Goal: Transaction & Acquisition: Purchase product/service

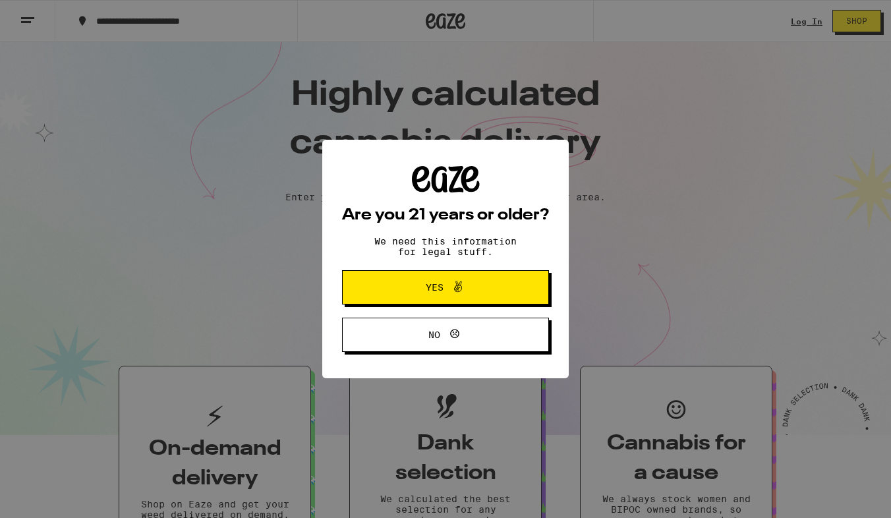
click at [401, 275] on button "Yes" at bounding box center [445, 287] width 207 height 34
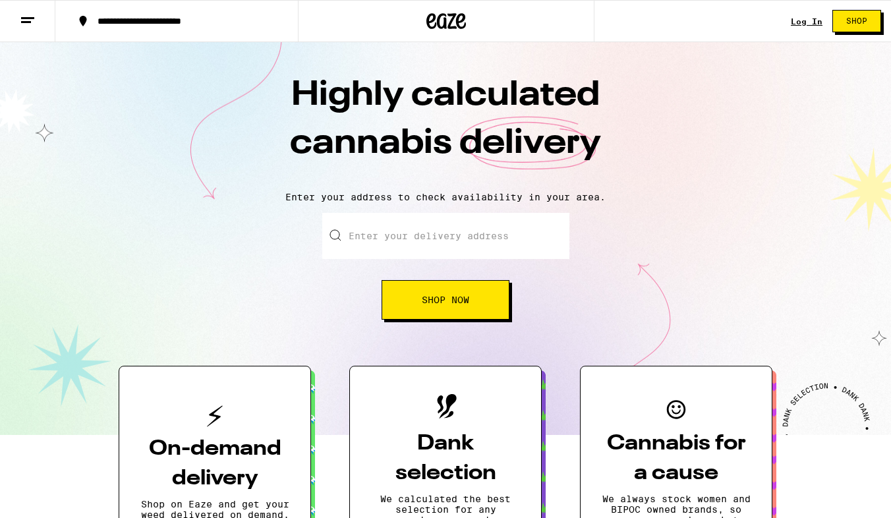
click at [812, 17] on link "Log In" at bounding box center [806, 21] width 32 height 9
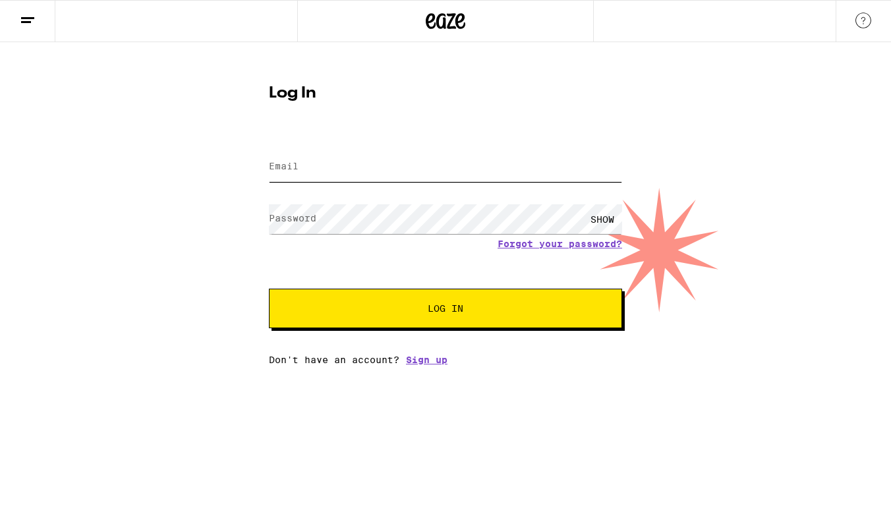
type input "[EMAIL_ADDRESS][DOMAIN_NAME]"
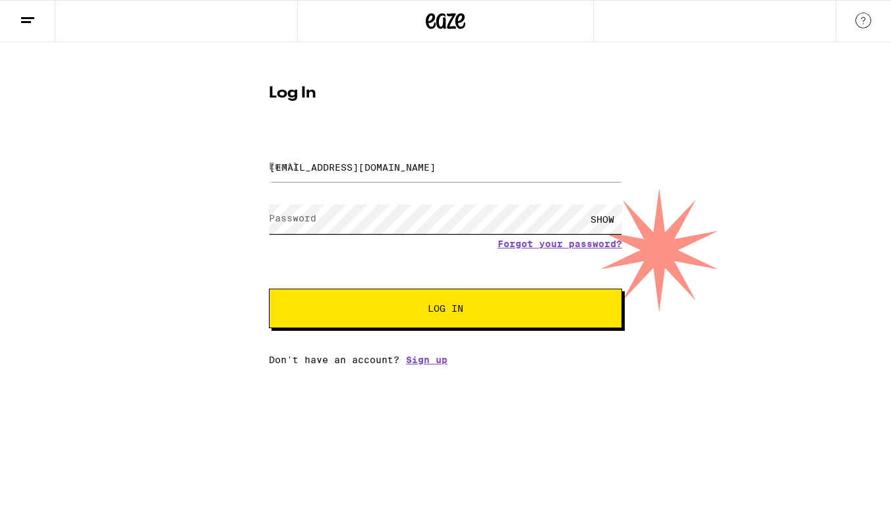
click at [445, 310] on button "Log In" at bounding box center [445, 308] width 353 height 40
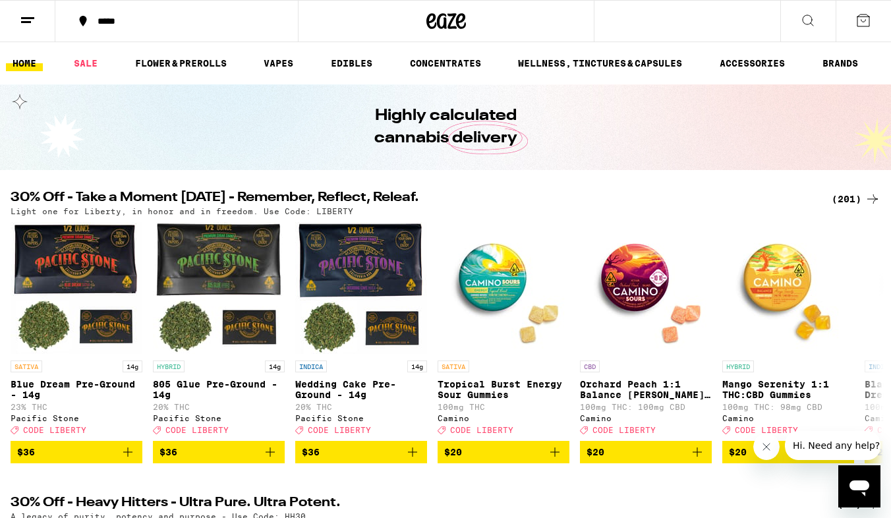
click at [865, 23] on icon at bounding box center [863, 21] width 16 height 16
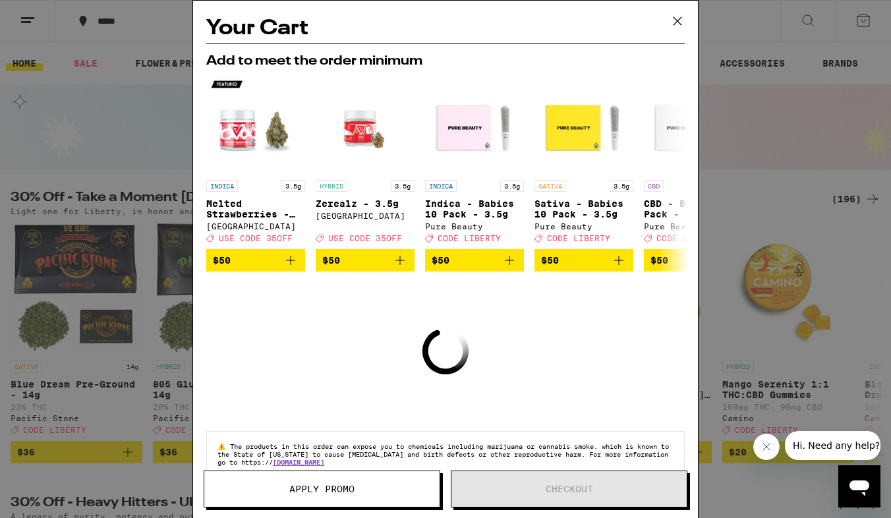
click at [682, 20] on icon at bounding box center [677, 21] width 20 height 20
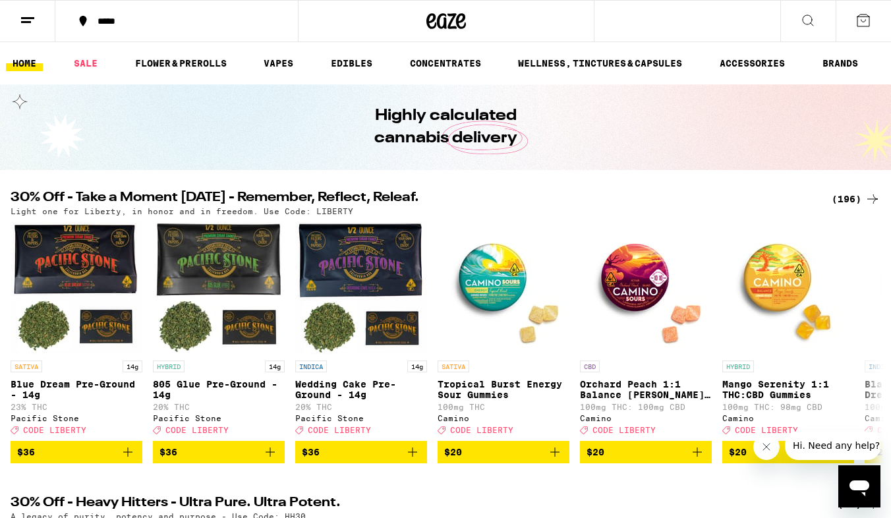
click at [856, 22] on icon at bounding box center [863, 21] width 16 height 16
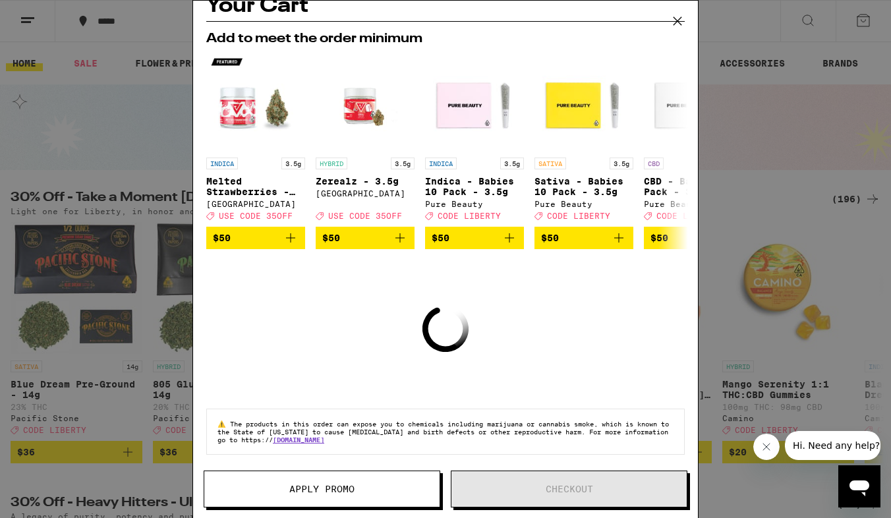
scroll to position [31, 0]
click at [674, 23] on icon at bounding box center [677, 21] width 20 height 20
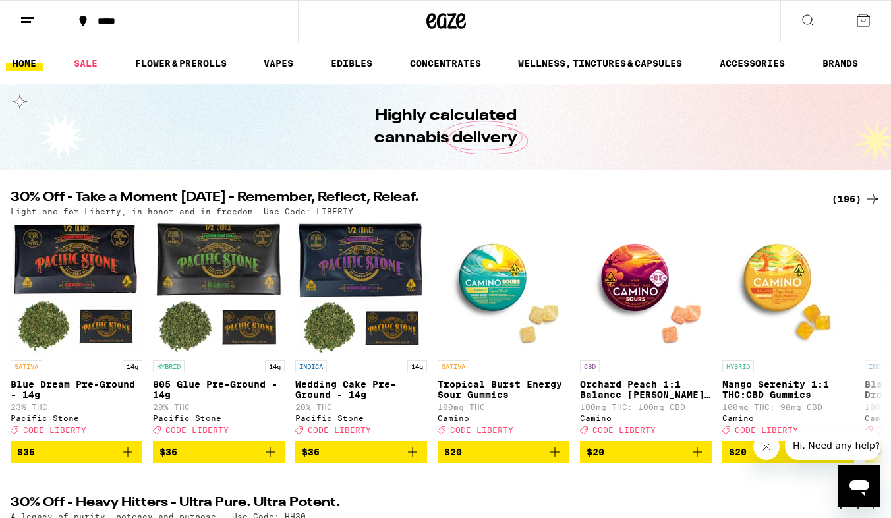
click at [113, 18] on div "*****" at bounding box center [184, 20] width 187 height 9
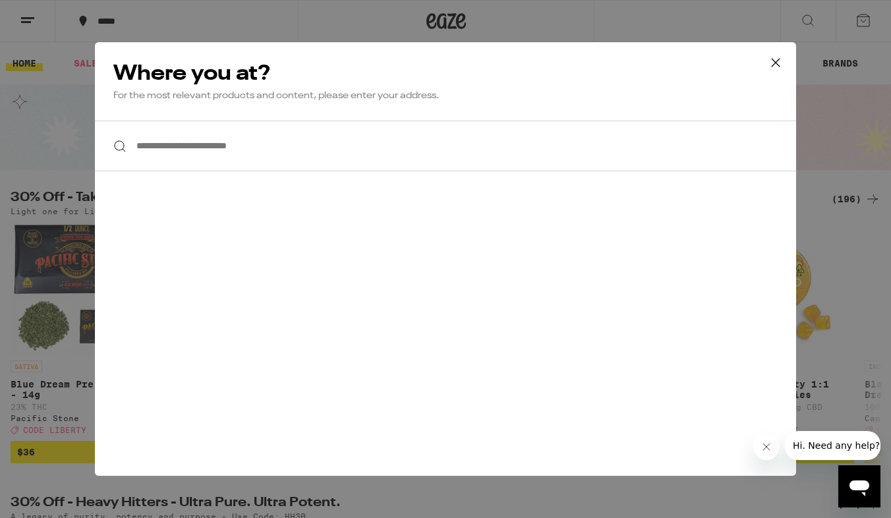
click at [190, 152] on input "**********" at bounding box center [445, 146] width 701 height 51
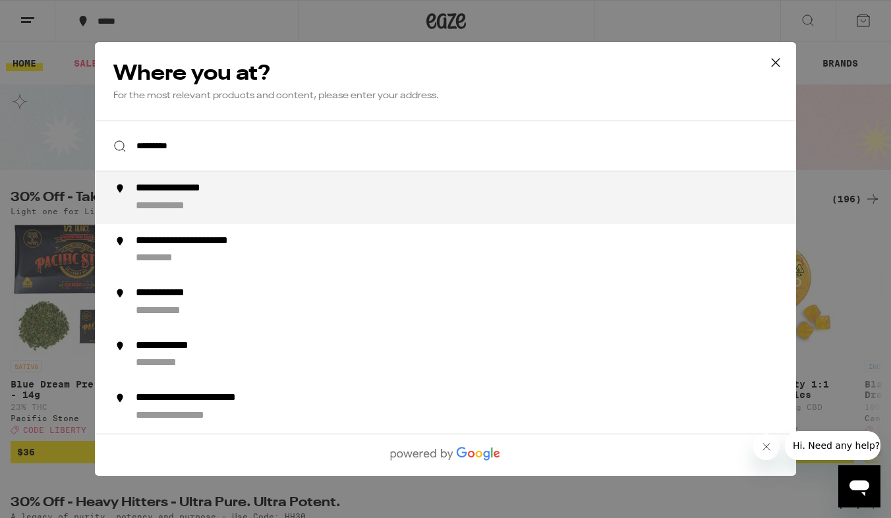
click at [186, 195] on div "**********" at bounding box center [190, 189] width 109 height 14
type input "**********"
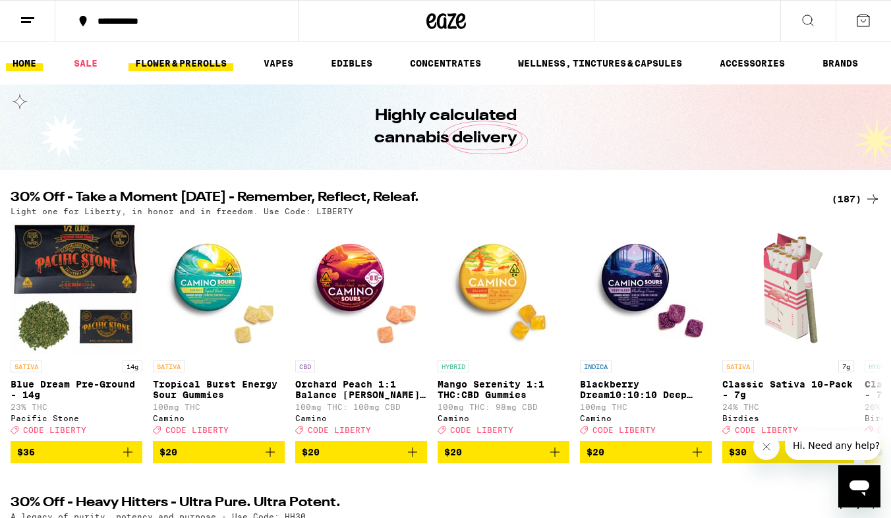
click at [159, 61] on link "FLOWER & PREROLLS" at bounding box center [180, 63] width 105 height 16
click at [182, 65] on link "FLOWER & PREROLLS" at bounding box center [180, 63] width 105 height 16
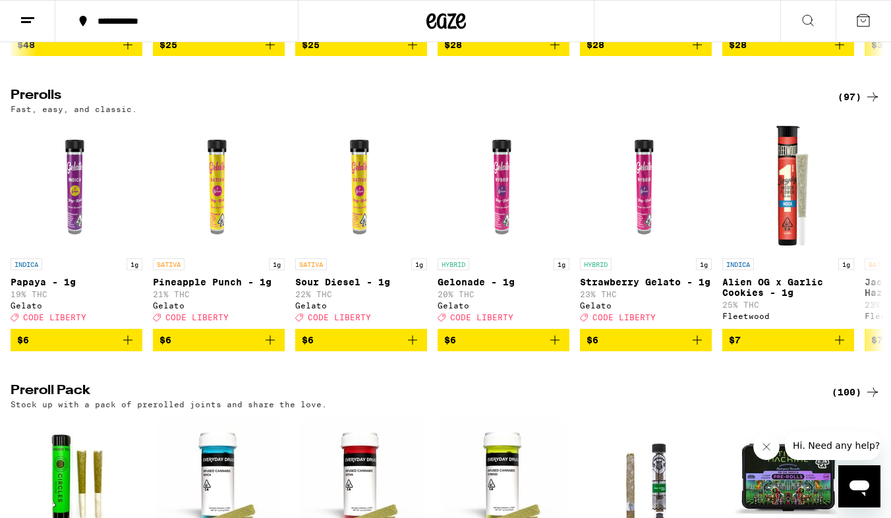
scroll to position [997, 0]
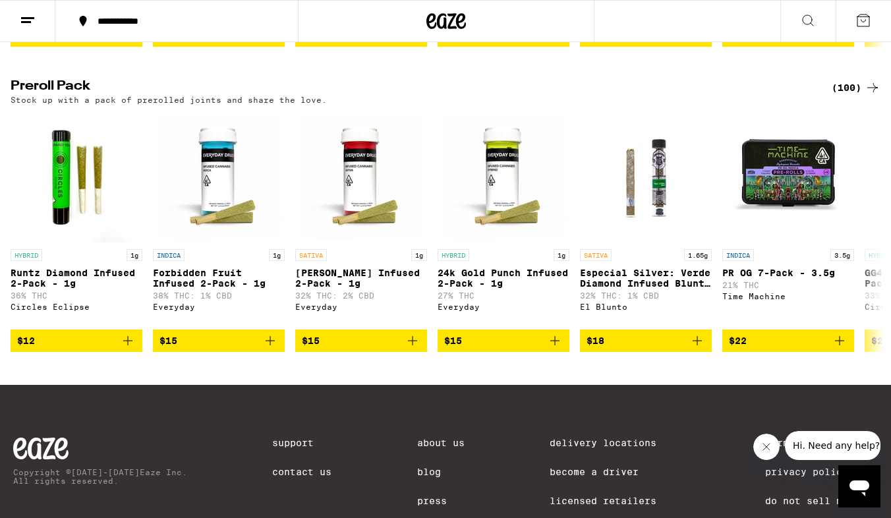
click at [852, 96] on div "(100)" at bounding box center [855, 88] width 49 height 16
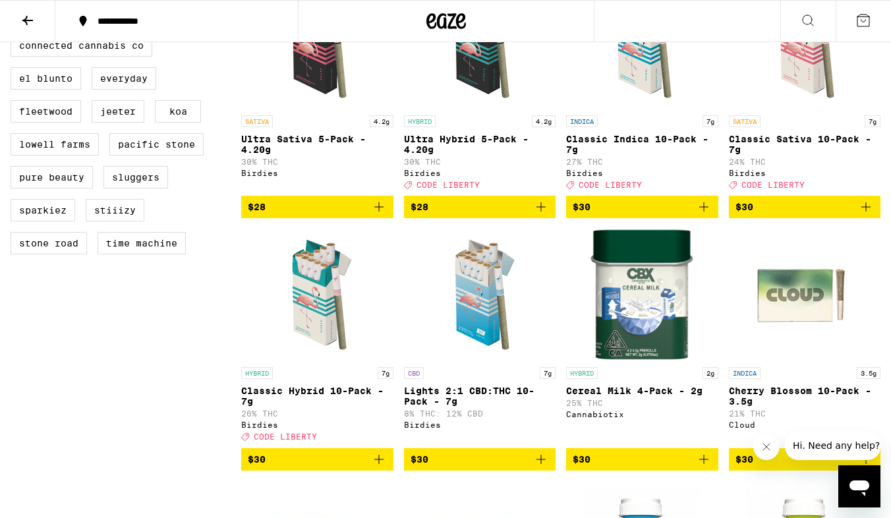
scroll to position [680, 0]
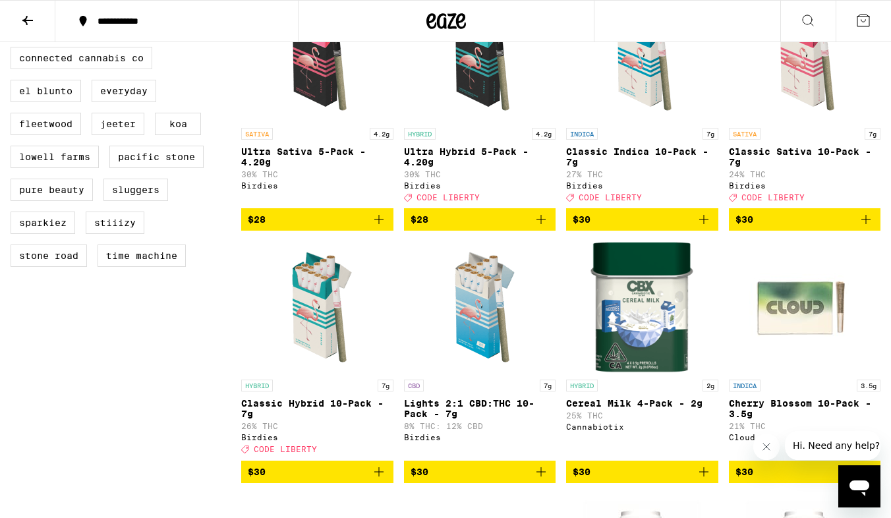
click at [865, 224] on icon "Add to bag" at bounding box center [865, 219] width 9 height 9
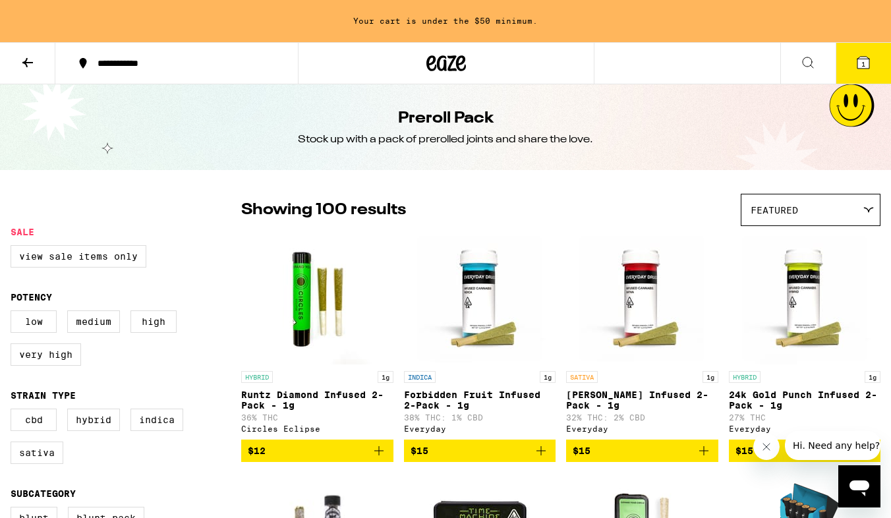
scroll to position [0, 0]
click at [24, 65] on icon at bounding box center [28, 63] width 16 height 16
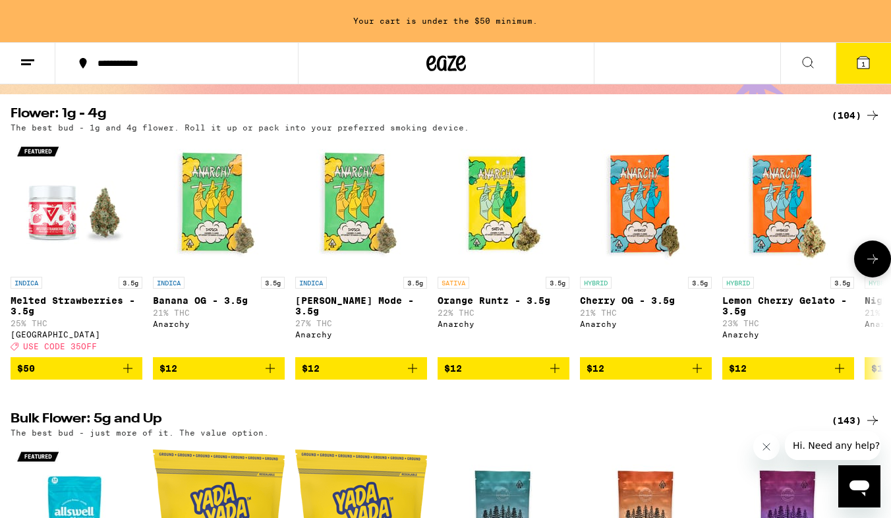
scroll to position [127, 0]
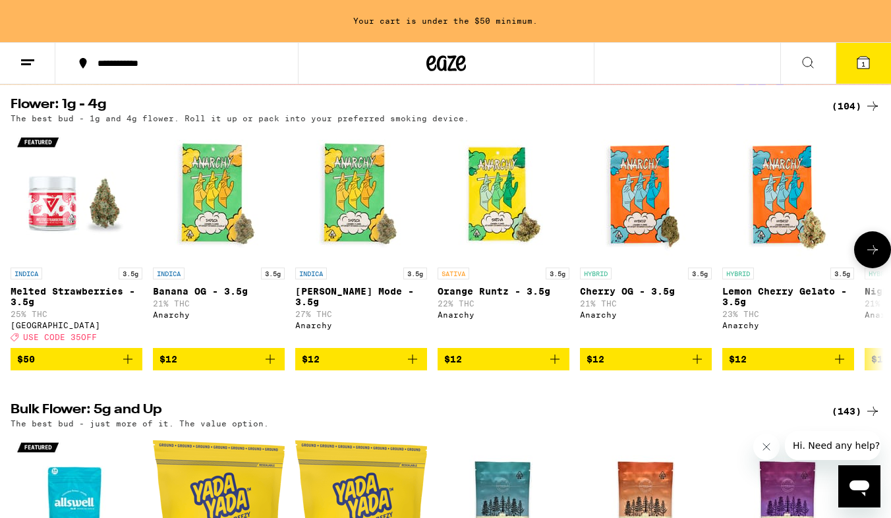
click at [865, 244] on button at bounding box center [872, 249] width 37 height 37
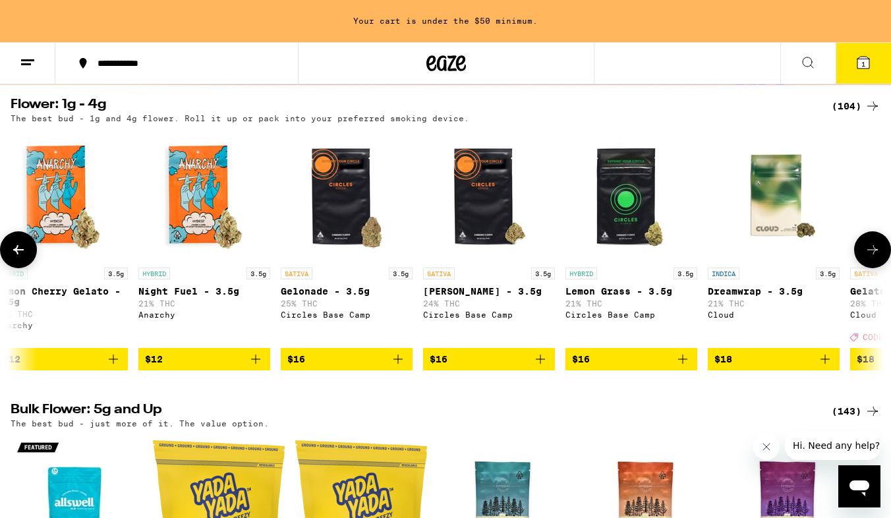
click at [865, 244] on button at bounding box center [872, 249] width 37 height 37
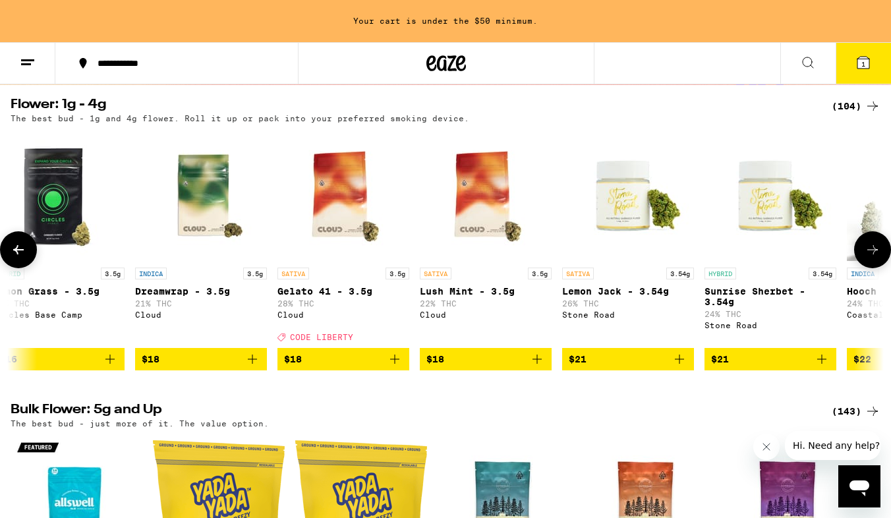
scroll to position [0, 1452]
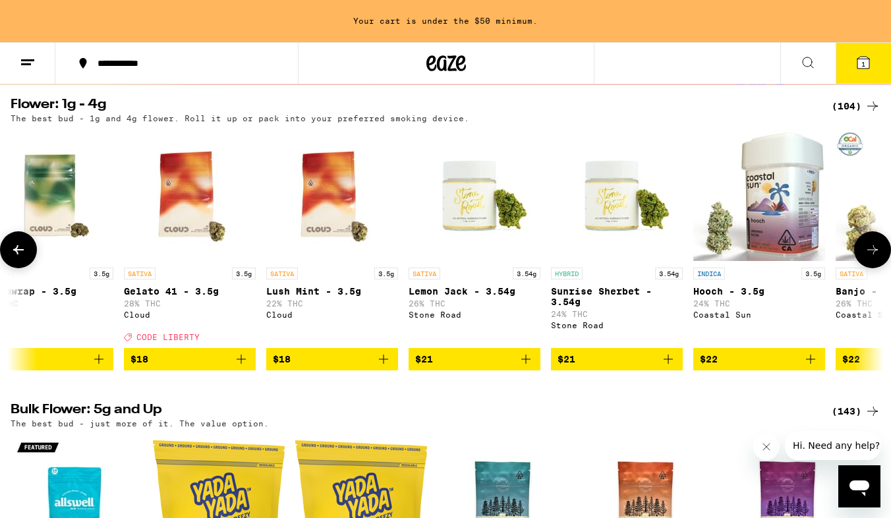
click at [865, 244] on button at bounding box center [872, 249] width 37 height 37
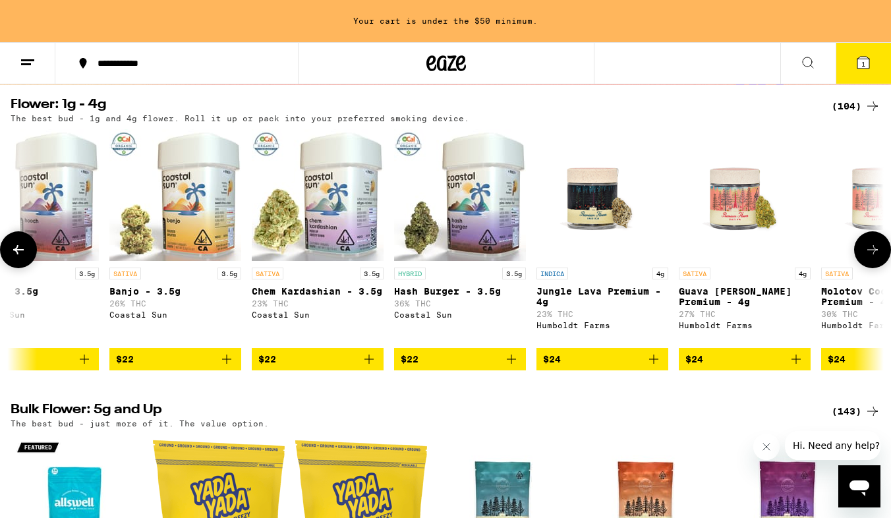
click at [880, 256] on button at bounding box center [872, 249] width 37 height 37
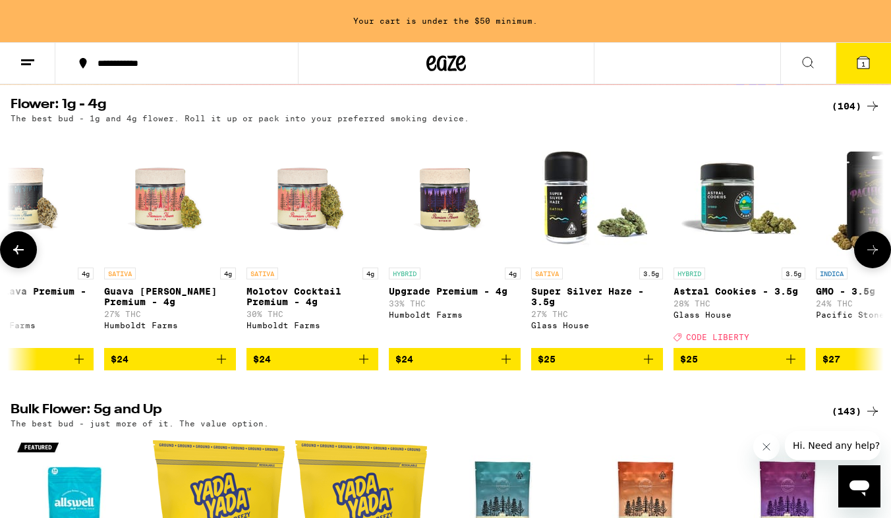
scroll to position [0, 2903]
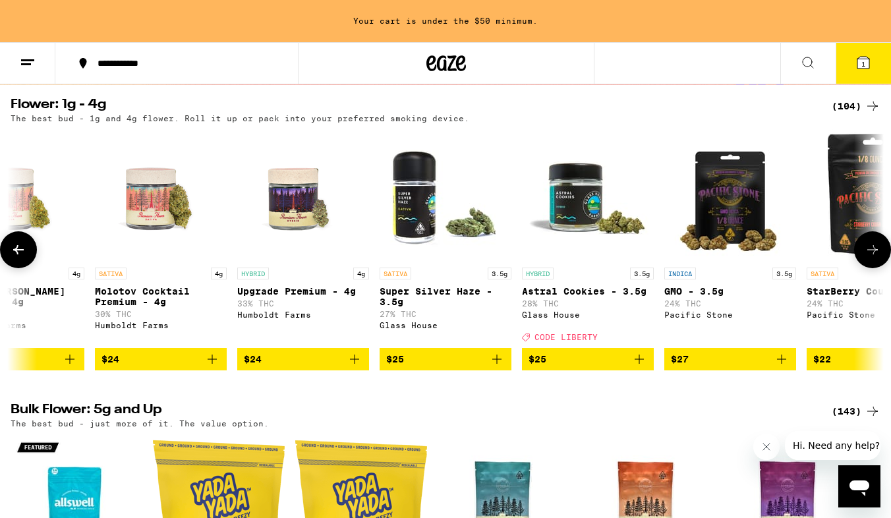
click at [26, 256] on icon at bounding box center [19, 250] width 16 height 16
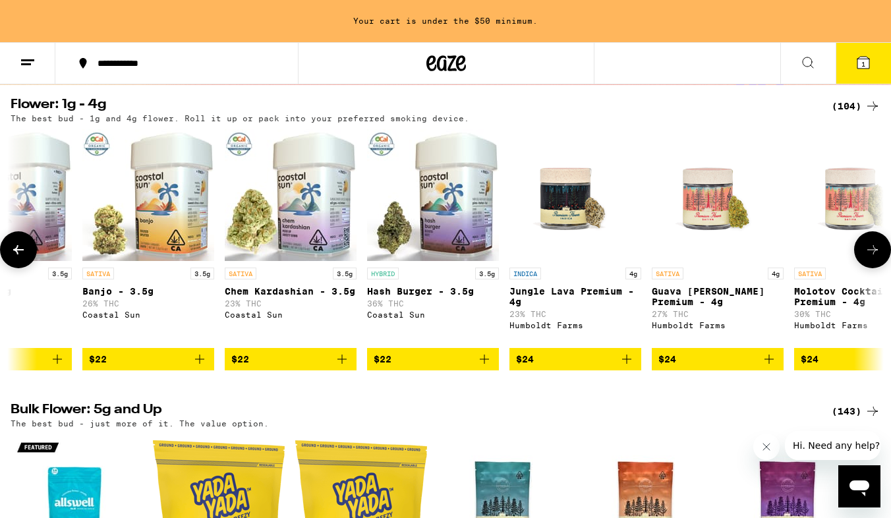
scroll to position [0, 2178]
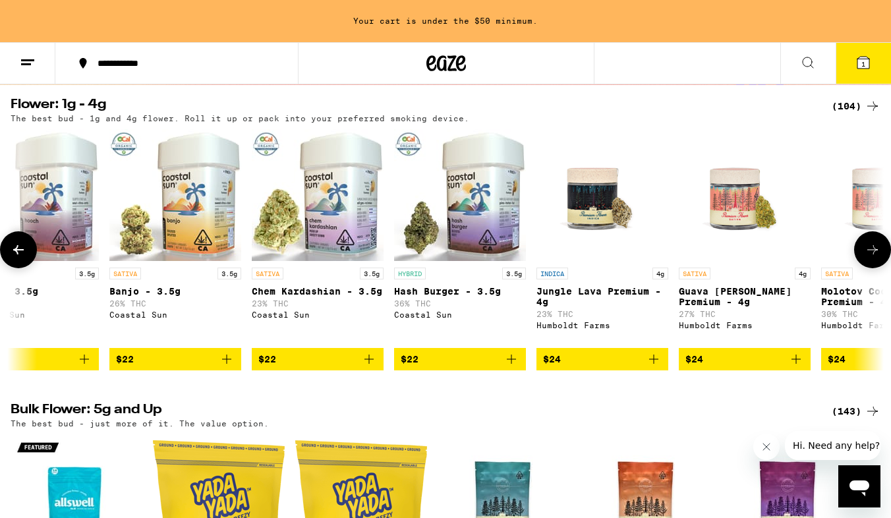
click at [25, 256] on icon at bounding box center [19, 250] width 16 height 16
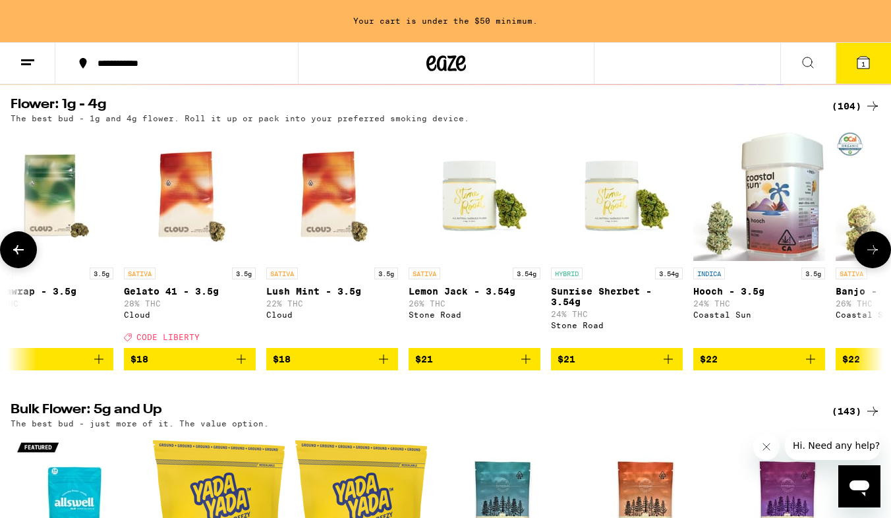
click at [669, 364] on icon "Add to bag" at bounding box center [667, 358] width 9 height 9
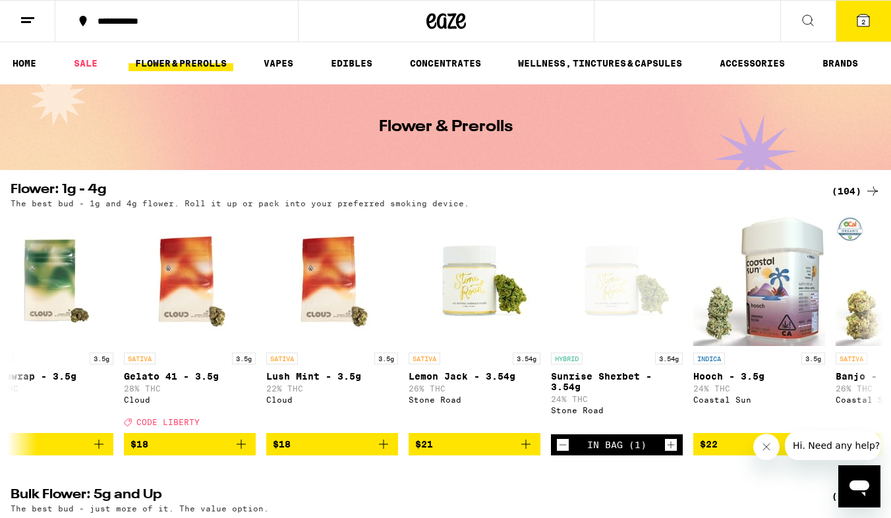
scroll to position [0, 0]
click at [801, 24] on icon at bounding box center [808, 21] width 16 height 16
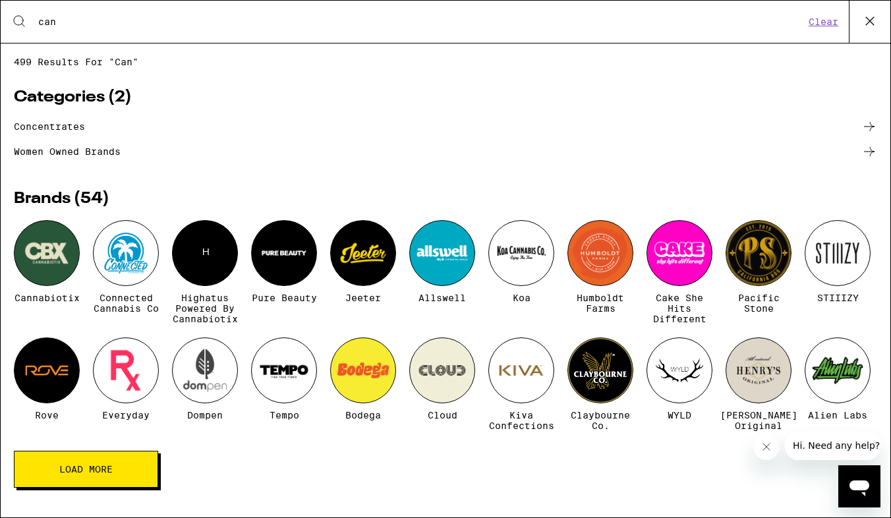
click at [138, 331] on div "Cannabiotix Connected Cannabis Co H Highatus Powered by Cannabiotix Pure Beauty…" at bounding box center [445, 335] width 863 height 231
click at [103, 27] on input "can" at bounding box center [421, 22] width 767 height 12
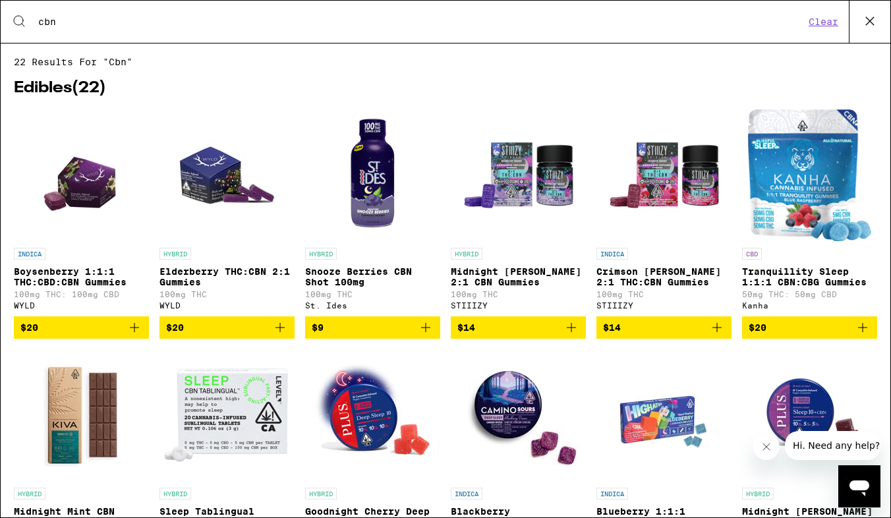
type input "cbn"
click at [133, 332] on icon "Add to bag" at bounding box center [134, 327] width 9 height 9
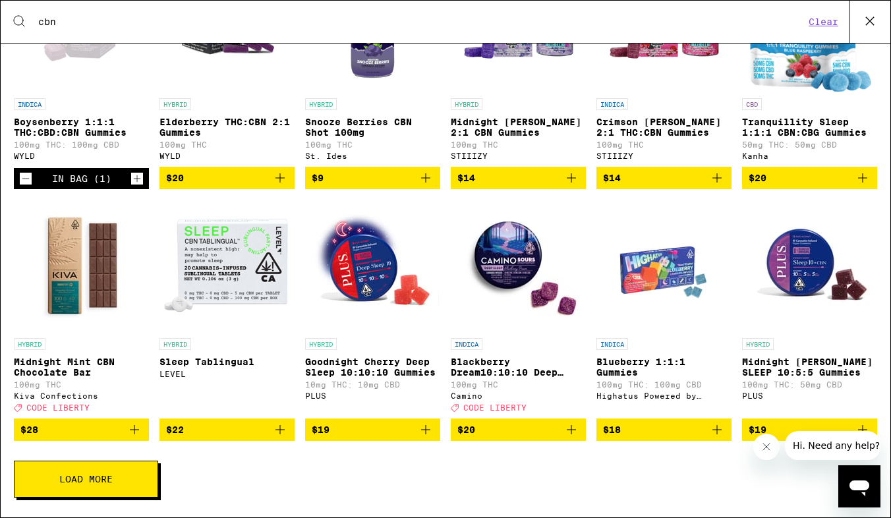
scroll to position [166, 0]
click at [86, 476] on span "Load More" at bounding box center [85, 478] width 53 height 9
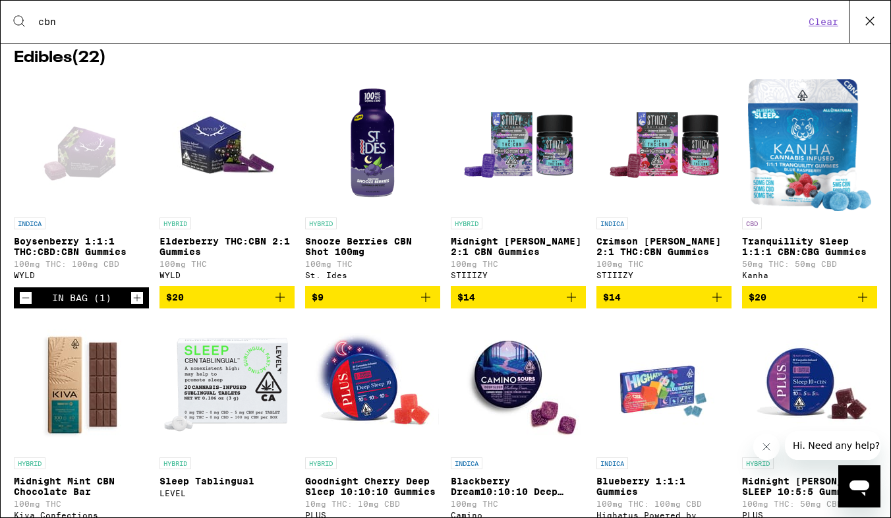
scroll to position [23, 0]
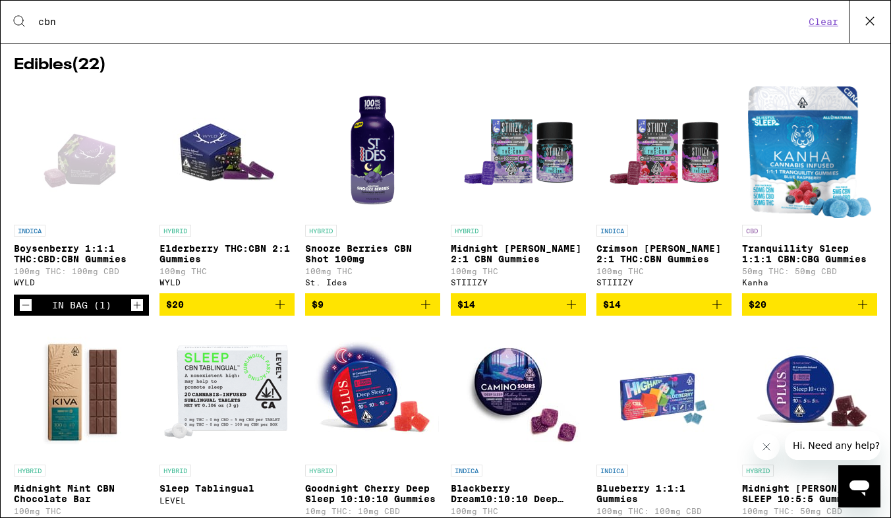
click at [865, 18] on icon at bounding box center [870, 21] width 20 height 20
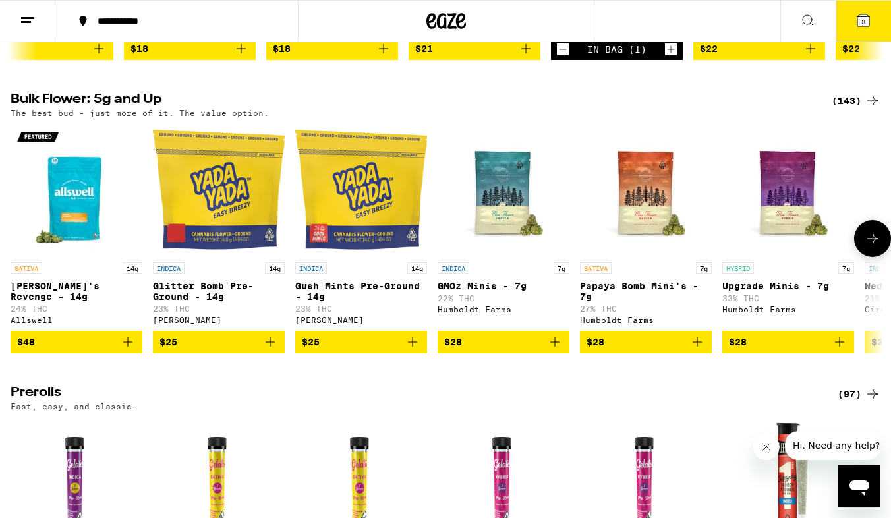
scroll to position [421, 0]
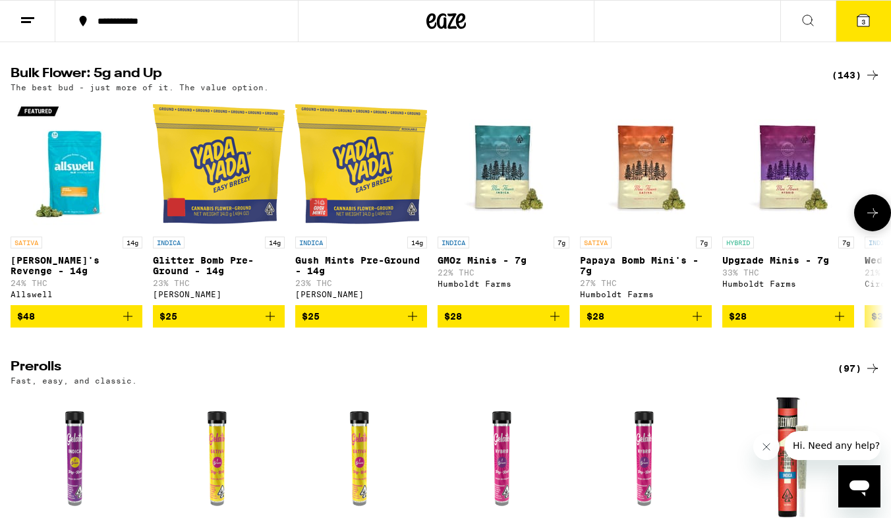
click at [333, 271] on p "Gush Mints Pre-Ground - 14g" at bounding box center [361, 265] width 132 height 21
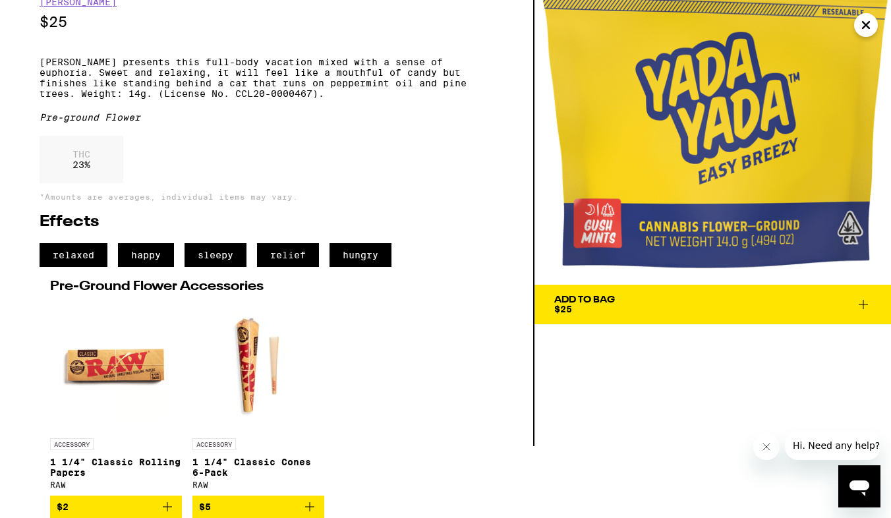
scroll to position [94, 0]
click at [576, 285] on button "Add To Bag $25" at bounding box center [712, 305] width 356 height 40
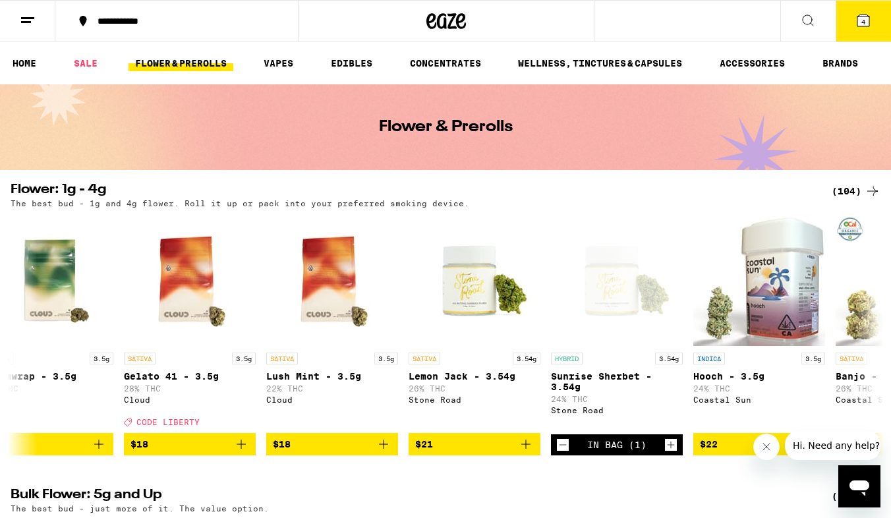
click at [847, 14] on button "4" at bounding box center [862, 21] width 55 height 41
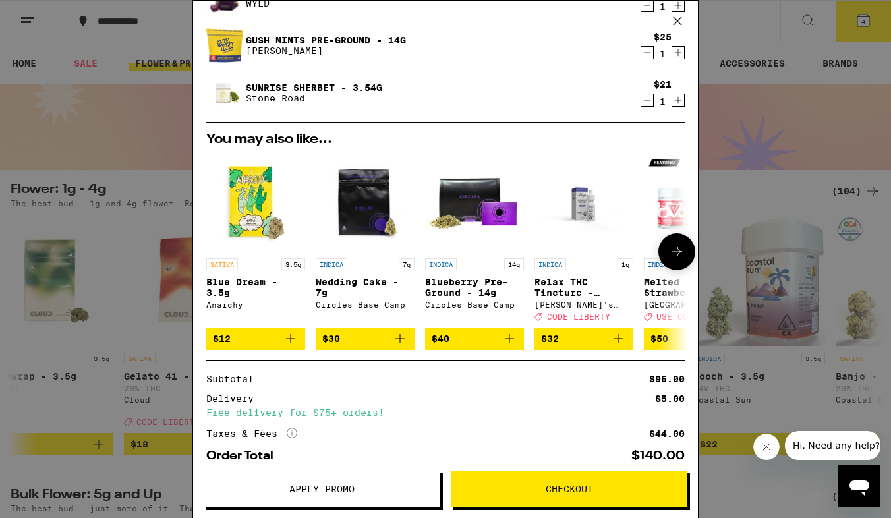
scroll to position [185, 0]
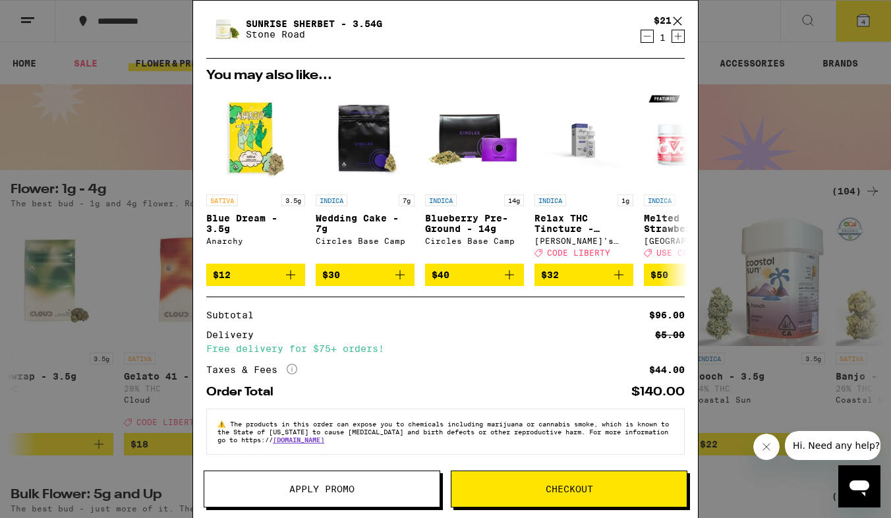
click at [317, 487] on span "Apply Promo" at bounding box center [321, 488] width 65 height 9
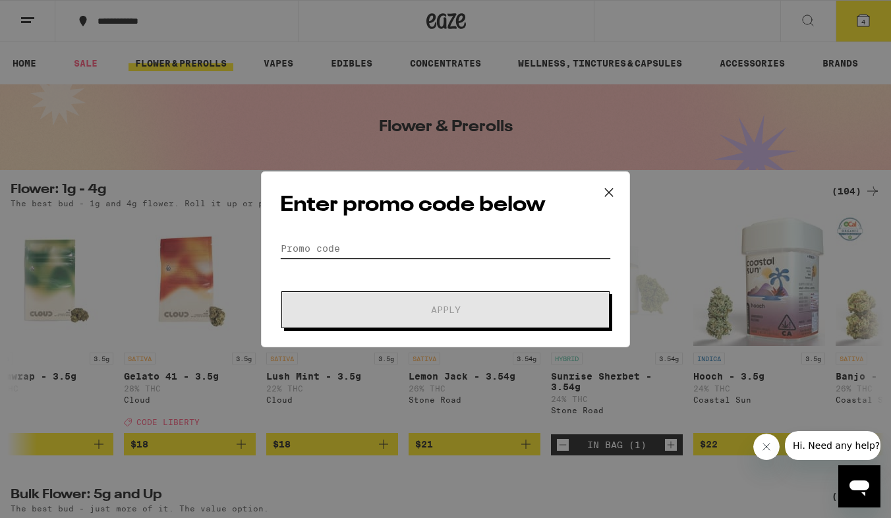
click at [358, 247] on input "Promo Code" at bounding box center [445, 248] width 331 height 20
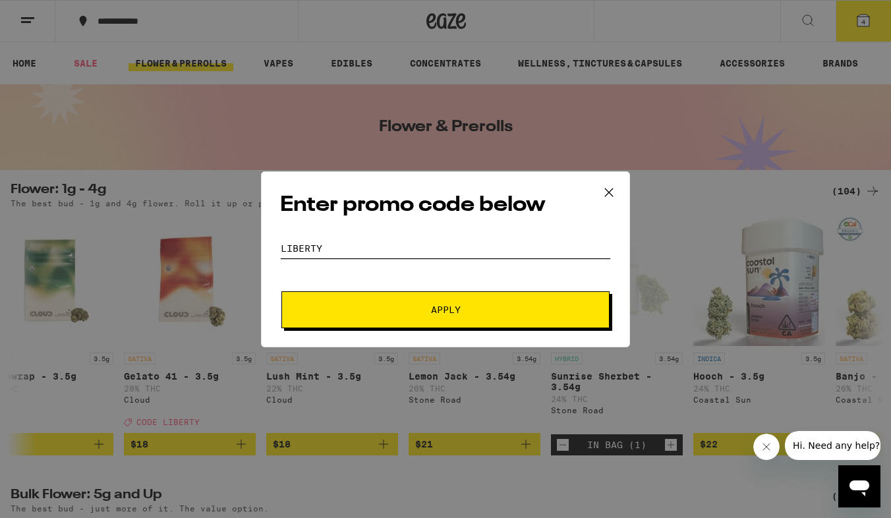
type input "liberty"
click at [445, 309] on button "Apply" at bounding box center [445, 309] width 328 height 37
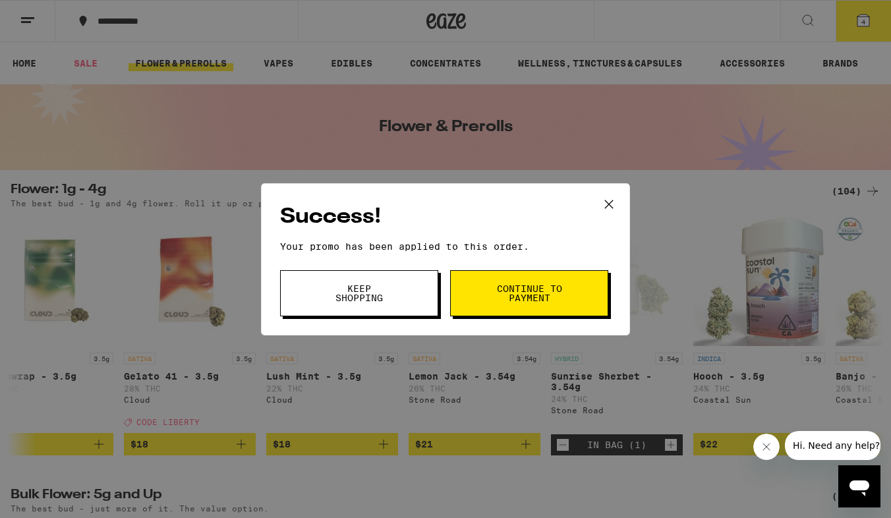
click at [503, 291] on span "Continue to payment" at bounding box center [528, 293] width 67 height 18
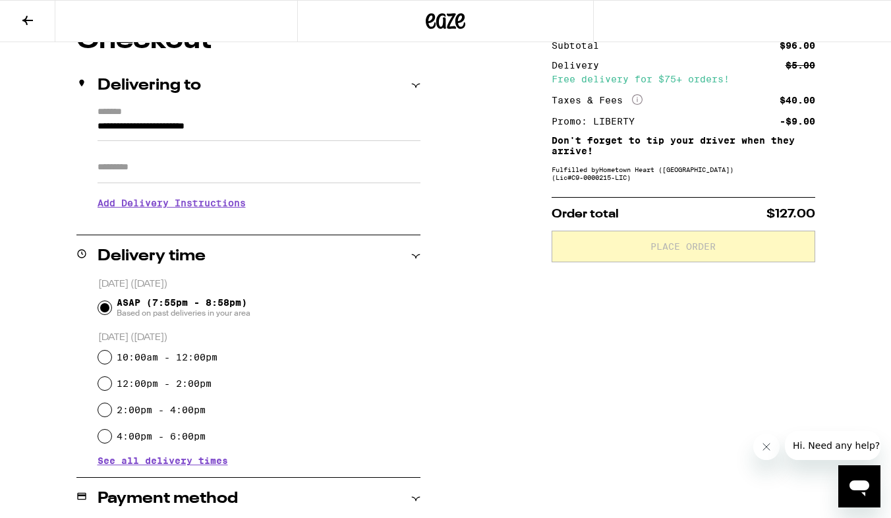
scroll to position [143, 0]
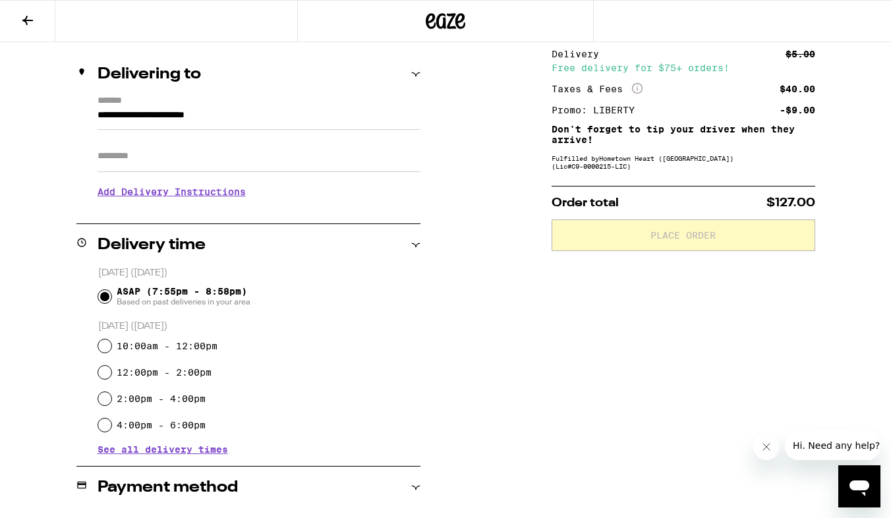
click at [214, 157] on input "Apt/Suite" at bounding box center [258, 156] width 323 height 32
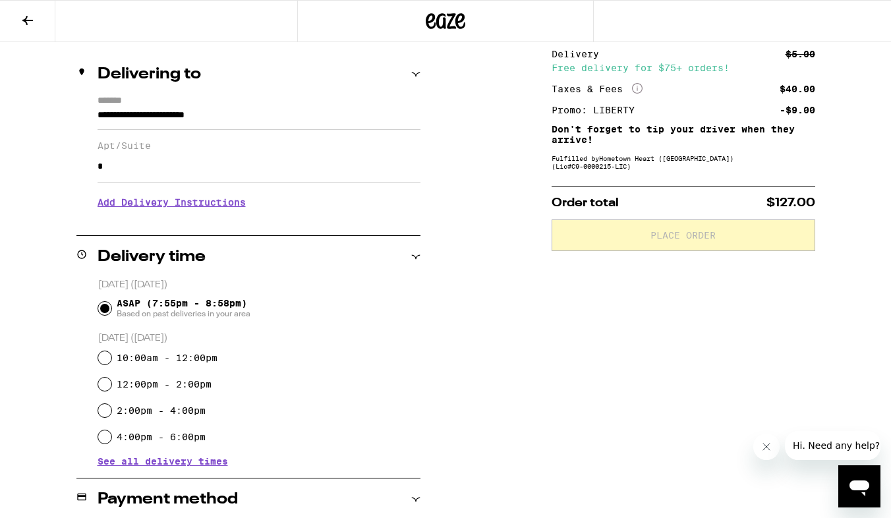
type input "*"
click at [319, 263] on div "Delivery time" at bounding box center [248, 257] width 344 height 16
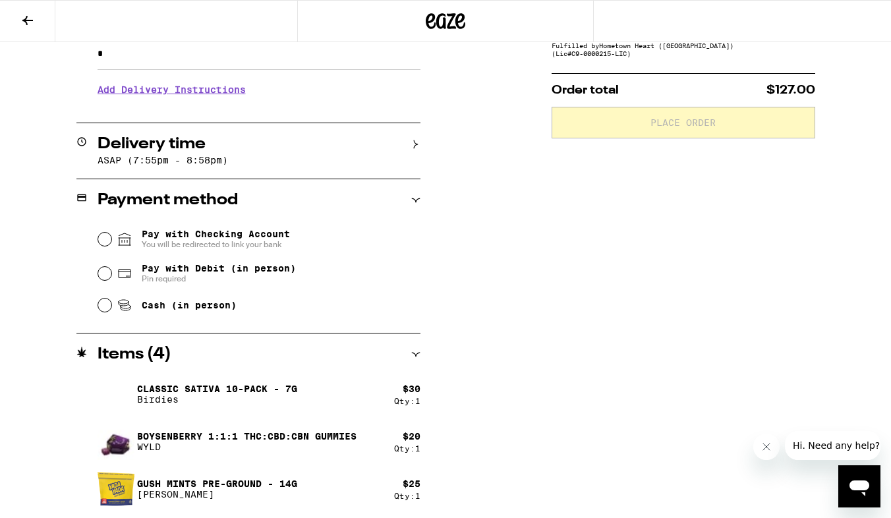
scroll to position [263, 0]
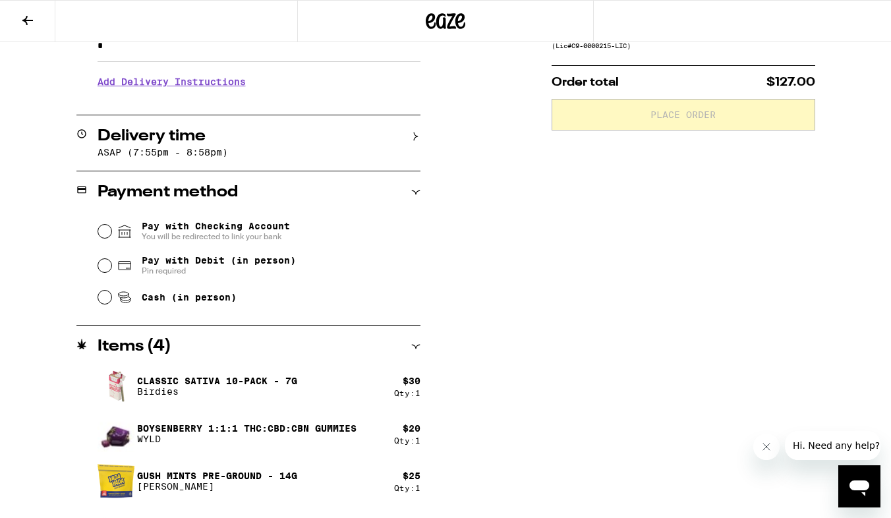
click at [251, 234] on span "You will be redirected to link your bank" at bounding box center [216, 236] width 148 height 11
click at [111, 234] on input "Pay with Checking Account You will be redirected to link your bank" at bounding box center [104, 231] width 13 height 13
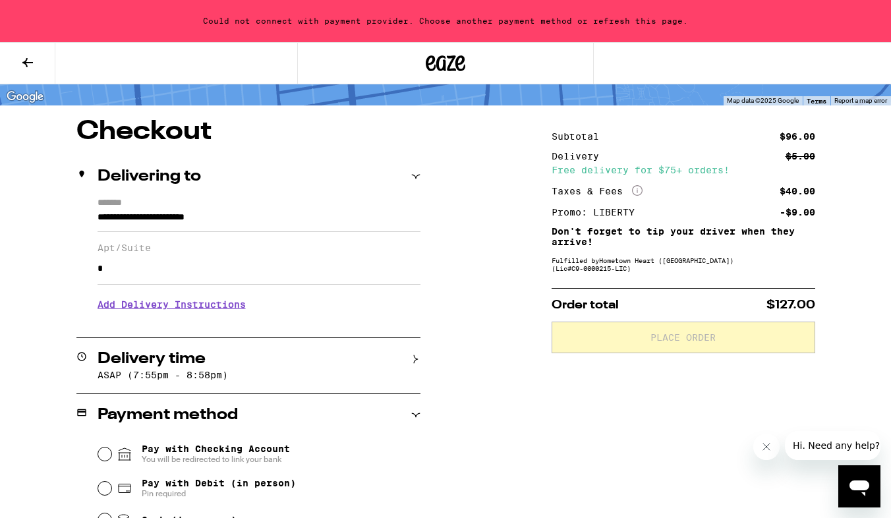
scroll to position [87, 0]
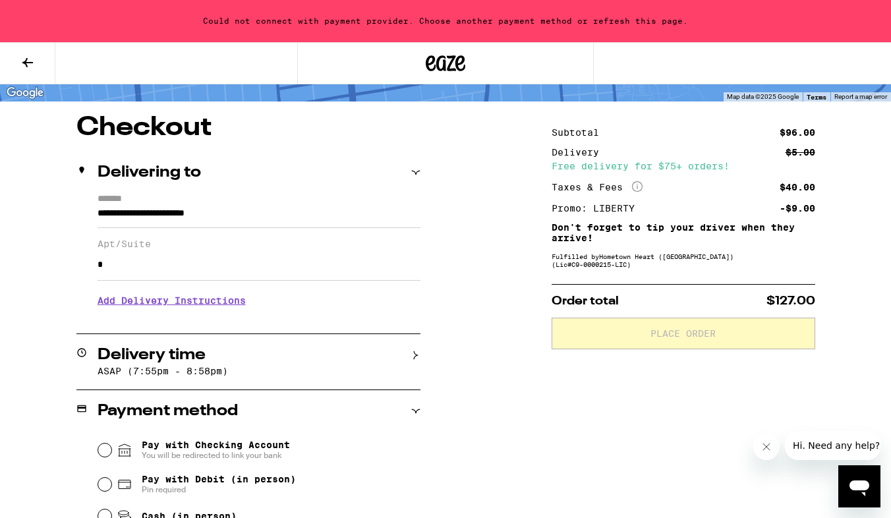
click at [638, 182] on icon at bounding box center [637, 186] width 11 height 11
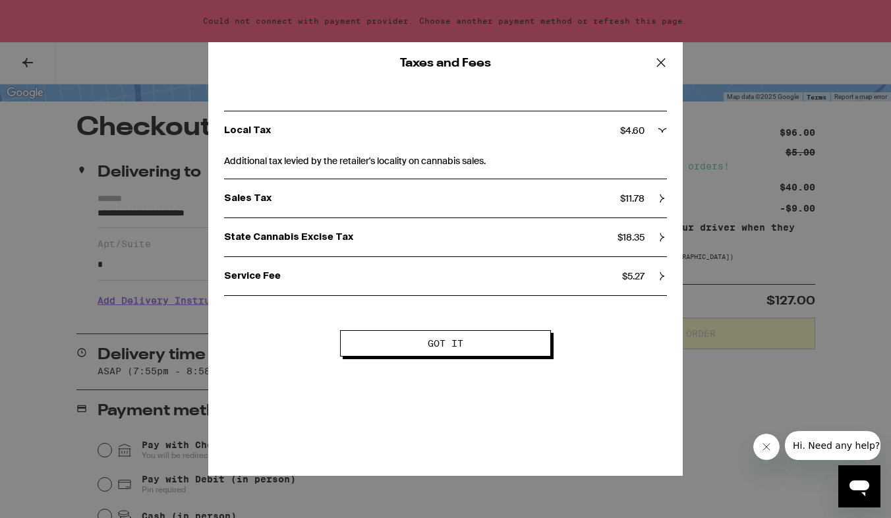
click at [656, 65] on icon at bounding box center [661, 63] width 20 height 20
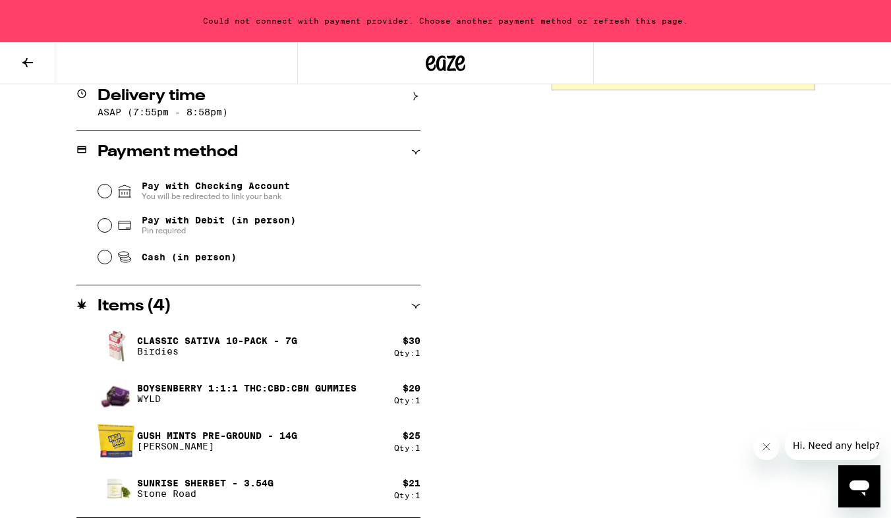
click at [154, 184] on span "Pay with Checking Account You will be redirected to link your bank" at bounding box center [216, 190] width 148 height 21
click at [111, 184] on input "Pay with Checking Account You will be redirected to link your bank" at bounding box center [104, 190] width 13 height 13
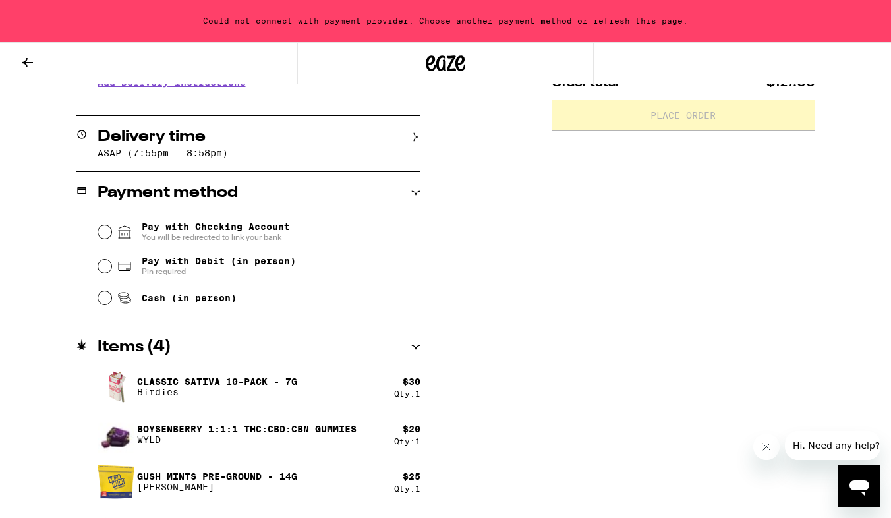
click at [132, 269] on span "Pay with Debit (in person) Pin required" at bounding box center [206, 266] width 179 height 21
click at [111, 269] on input "Pay with Debit (in person) Pin required" at bounding box center [104, 266] width 13 height 13
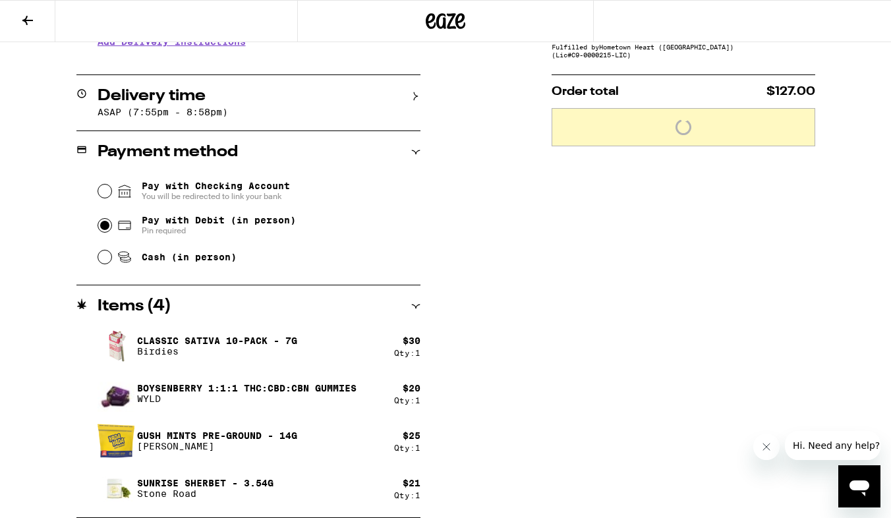
click at [103, 197] on input "Pay with Checking Account You will be redirected to link your bank" at bounding box center [104, 190] width 13 height 13
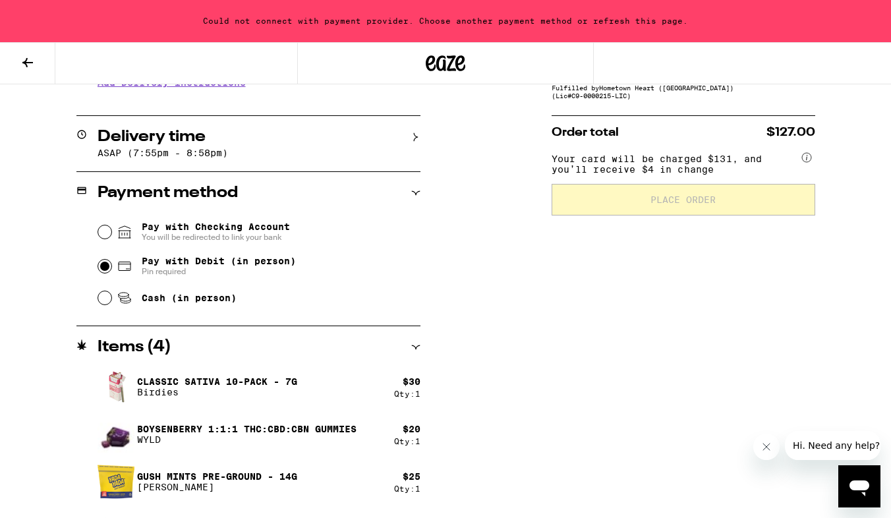
click at [191, 140] on h2 "Delivery time" at bounding box center [151, 137] width 108 height 16
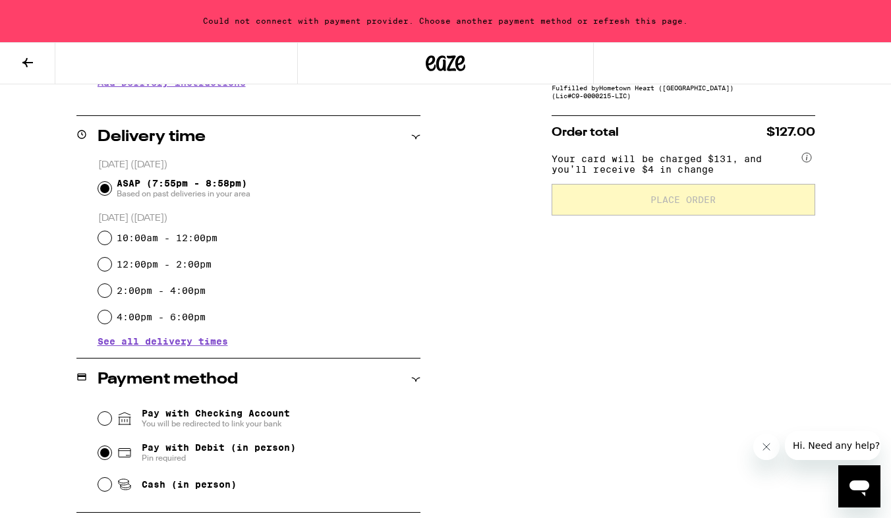
click at [191, 140] on h2 "Delivery time" at bounding box center [151, 137] width 108 height 16
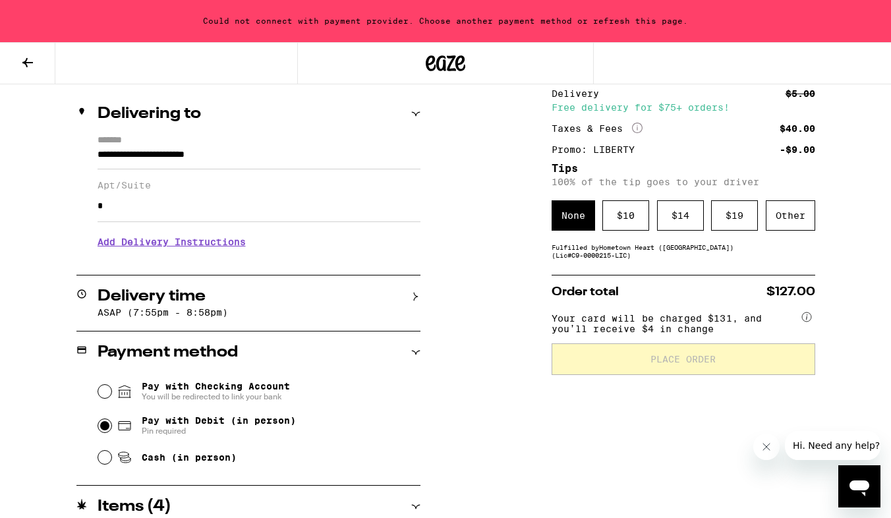
scroll to position [144, 0]
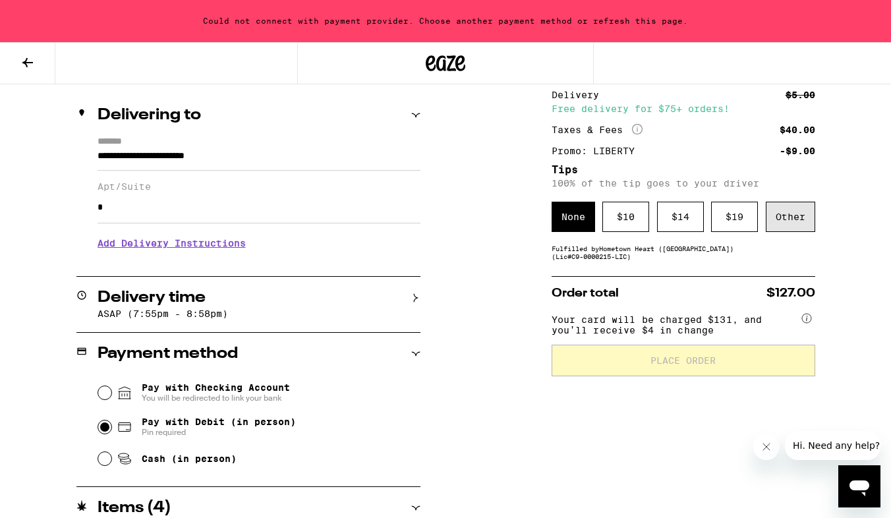
click at [798, 215] on div "Other" at bounding box center [789, 217] width 49 height 30
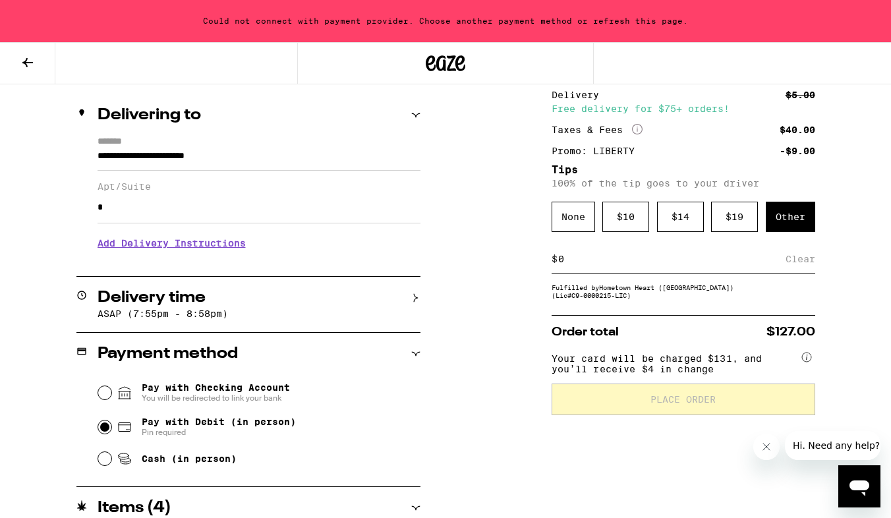
click at [564, 265] on input at bounding box center [671, 259] width 228 height 12
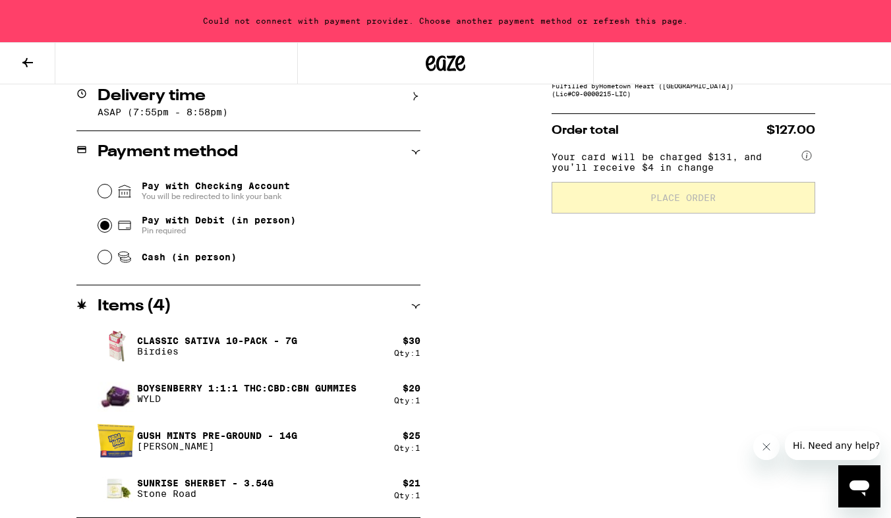
scroll to position [347, 0]
click at [99, 191] on input "Pay with Checking Account You will be redirected to link your bank" at bounding box center [104, 190] width 13 height 13
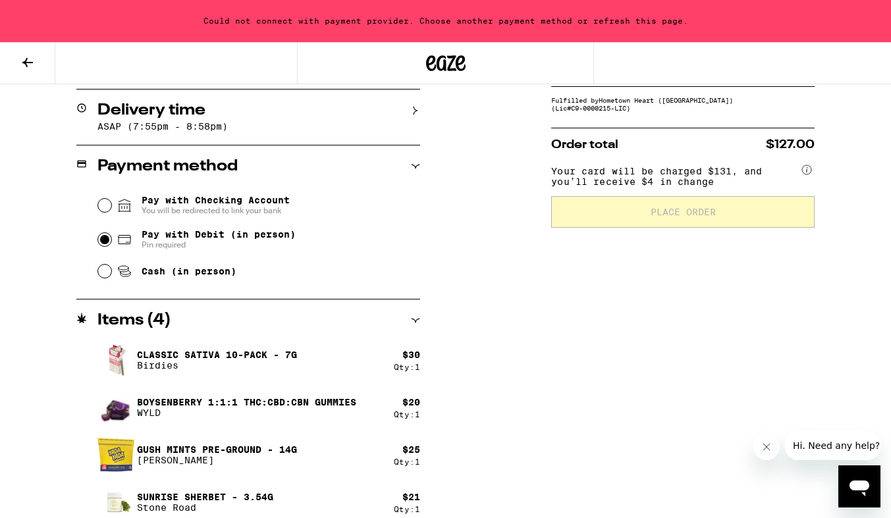
scroll to position [334, 0]
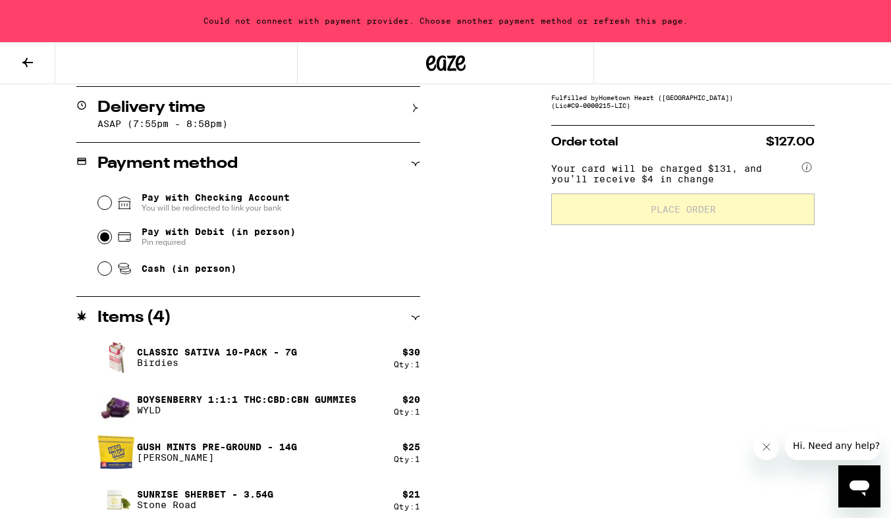
click at [181, 244] on span "Pin required" at bounding box center [219, 242] width 154 height 11
click at [111, 244] on input "Pay with Debit (in person) Pin required" at bounding box center [104, 237] width 13 height 13
radio input "true"
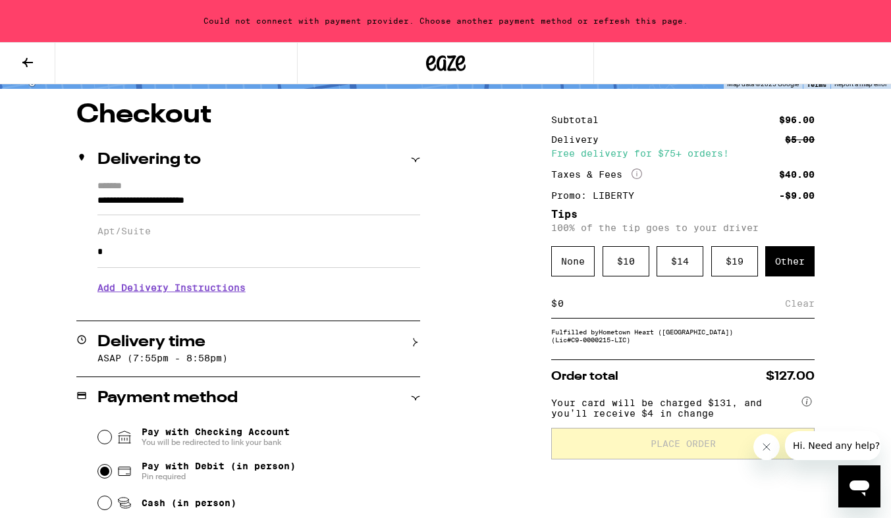
scroll to position [101, 0]
